Goal: Transaction & Acquisition: Purchase product/service

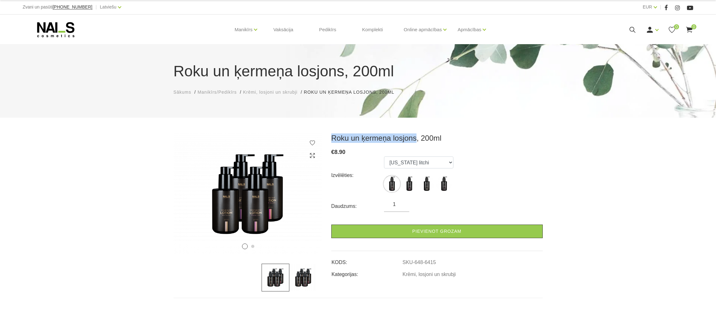
click at [636, 31] on icon at bounding box center [632, 30] width 8 height 8
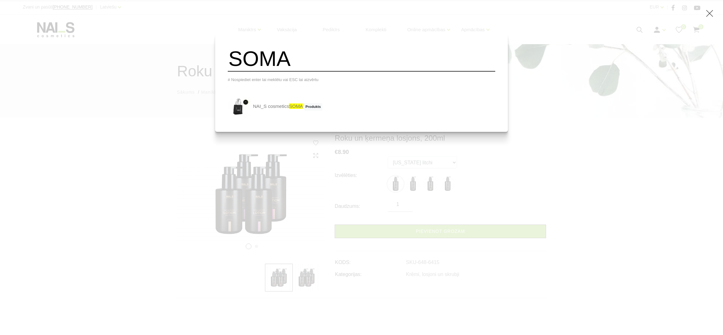
type input "SOMA"
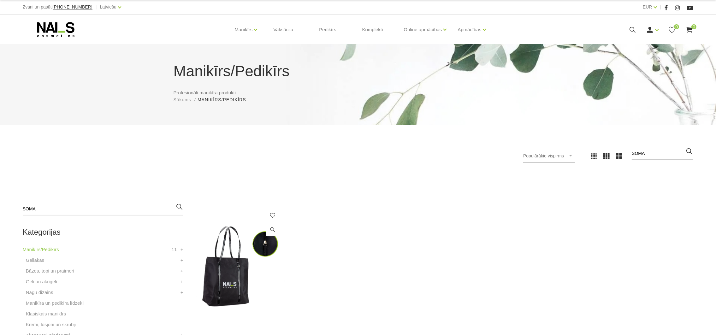
click at [233, 270] on img at bounding box center [239, 266] width 92 height 127
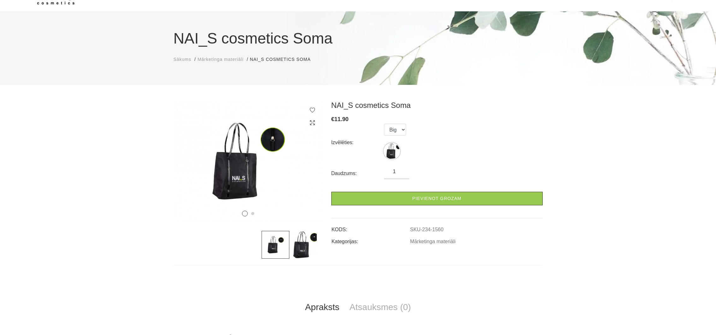
scroll to position [95, 0]
